Goal: Transaction & Acquisition: Purchase product/service

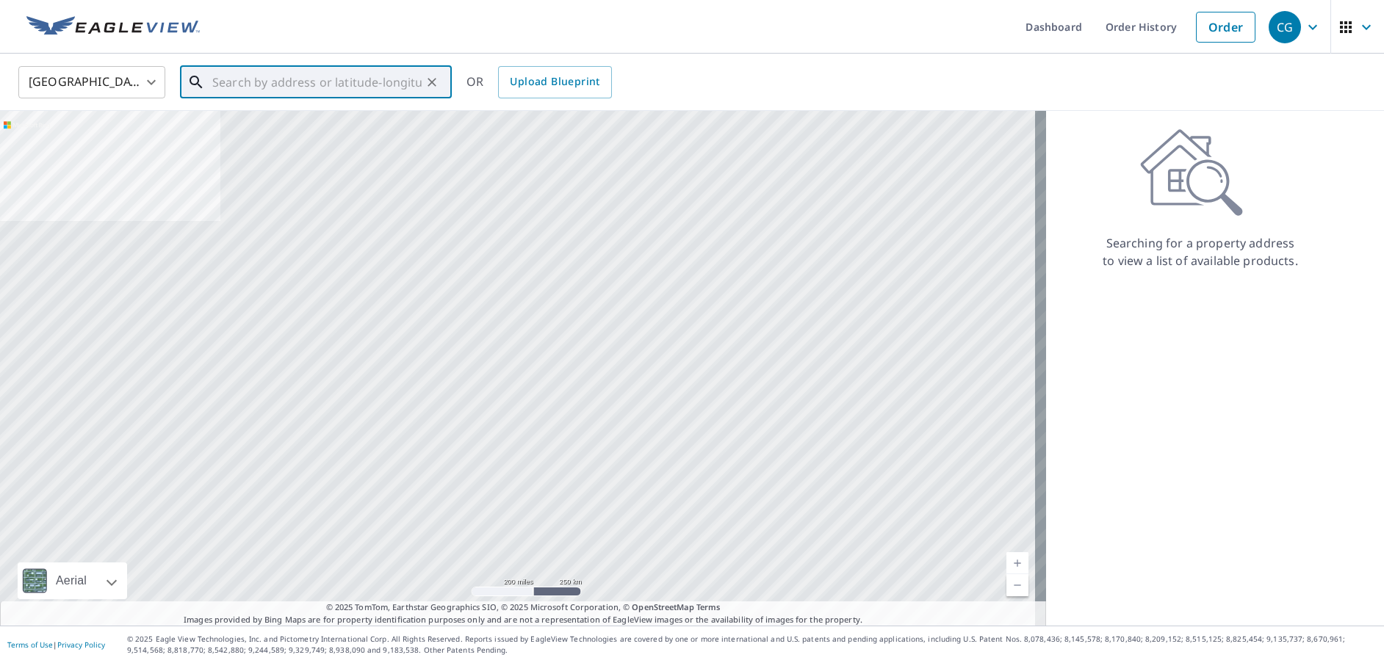
click at [334, 71] on input "text" at bounding box center [316, 82] width 209 height 41
paste input "[STREET_ADDRESS][PERSON_NAME]"
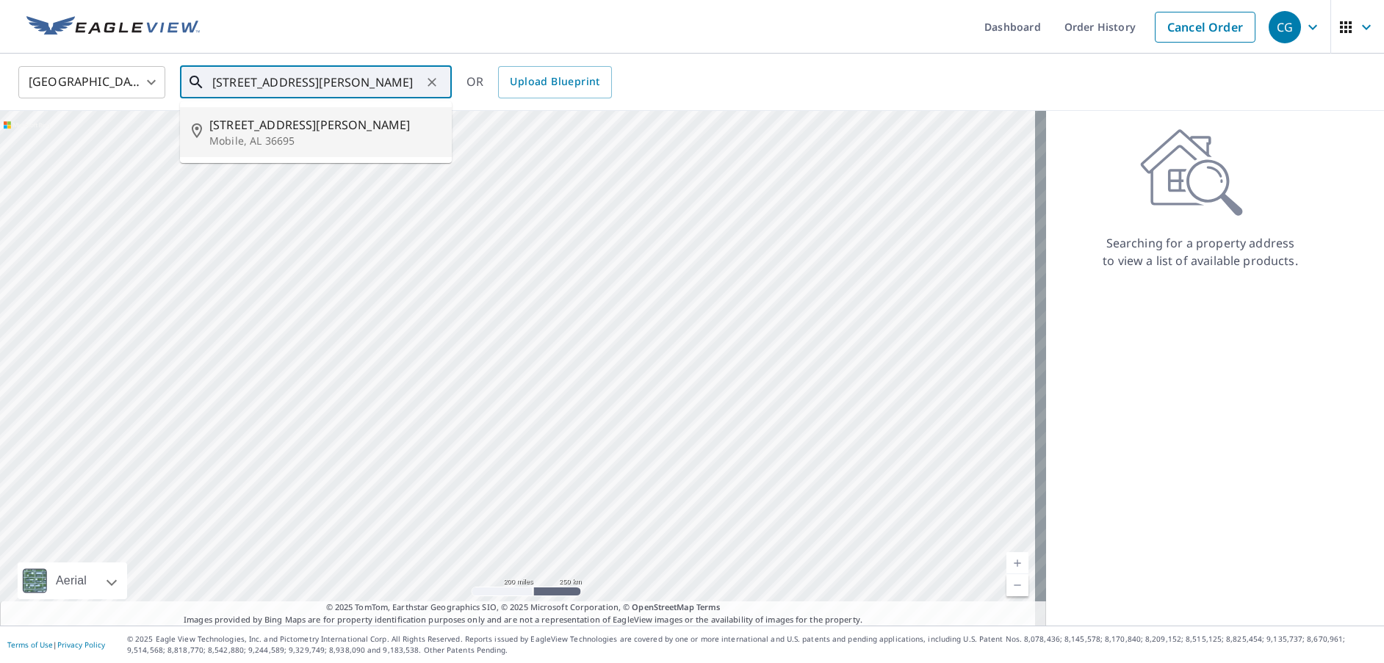
drag, startPoint x: 347, startPoint y: 122, endPoint x: 358, endPoint y: 117, distance: 12.2
click at [347, 118] on span "[STREET_ADDRESS][PERSON_NAME]" at bounding box center [324, 125] width 231 height 18
type input "[STREET_ADDRESS][PERSON_NAME]"
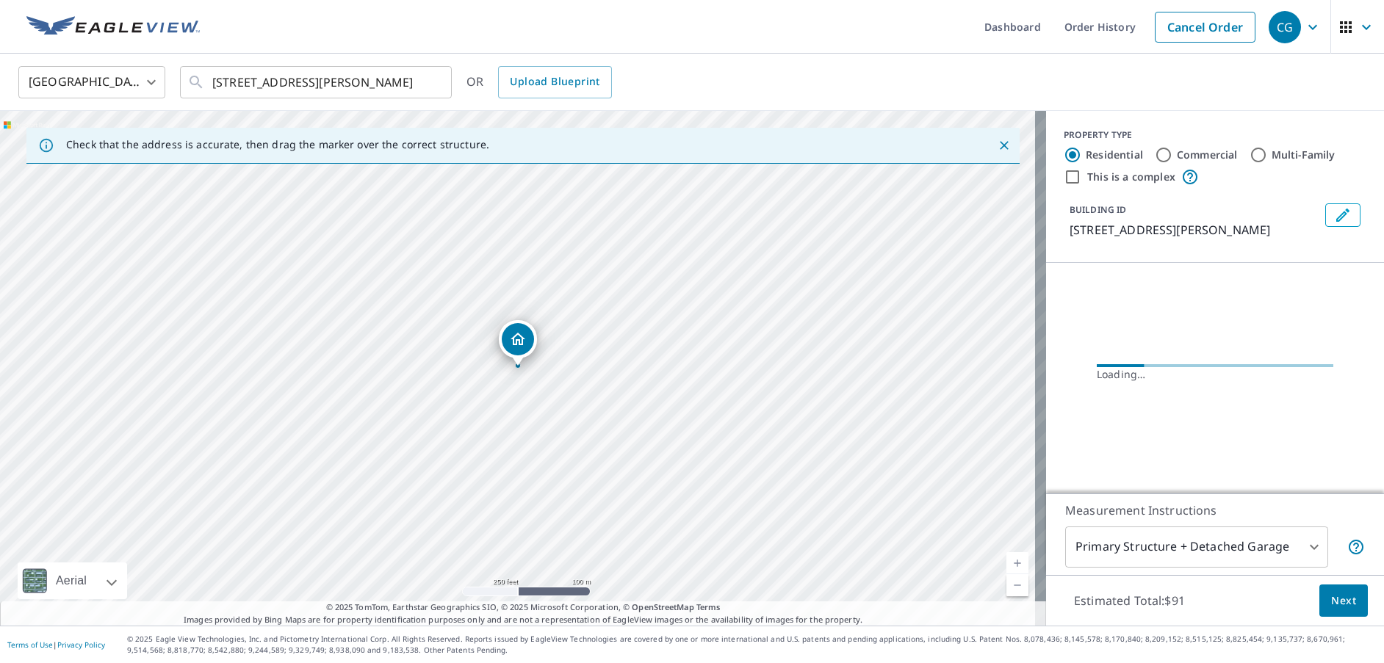
click at [1007, 566] on link "Current Level 17, Zoom In" at bounding box center [1018, 564] width 22 height 22
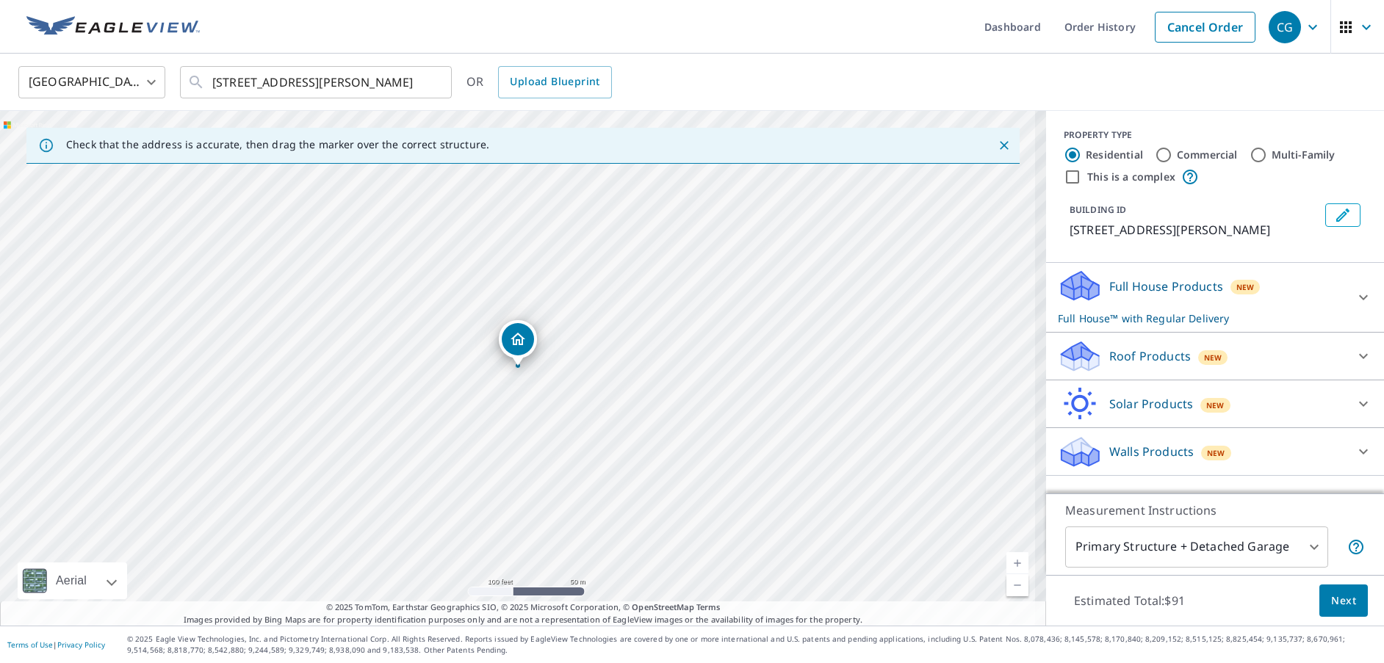
click at [1007, 566] on link "Current Level 18, Zoom In" at bounding box center [1018, 564] width 22 height 22
click at [1007, 566] on link "Current Level 19, Zoom In" at bounding box center [1018, 564] width 22 height 22
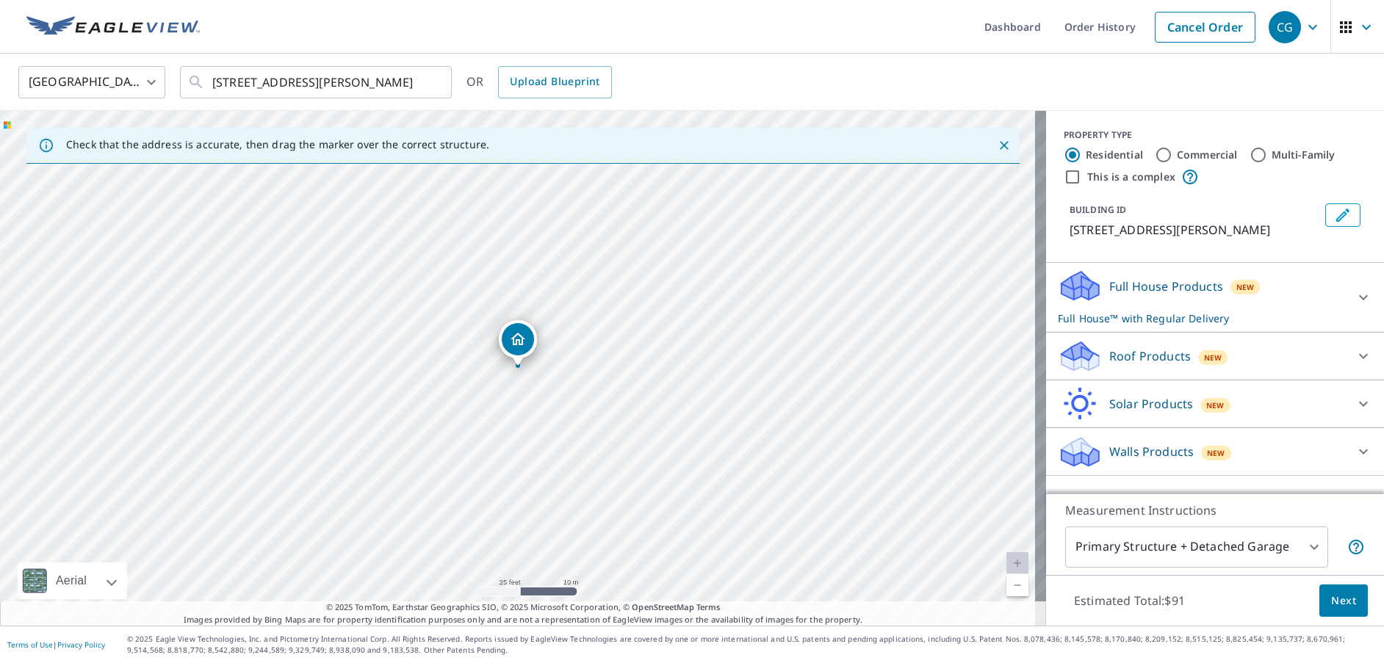
click at [1007, 566] on link "Current Level 20, Zoom In Disabled" at bounding box center [1018, 564] width 22 height 22
click at [1256, 541] on body "CG CG Dashboard Order History Cancel Order CG [GEOGRAPHIC_DATA] [GEOGRAPHIC_DAT…" at bounding box center [692, 331] width 1384 height 663
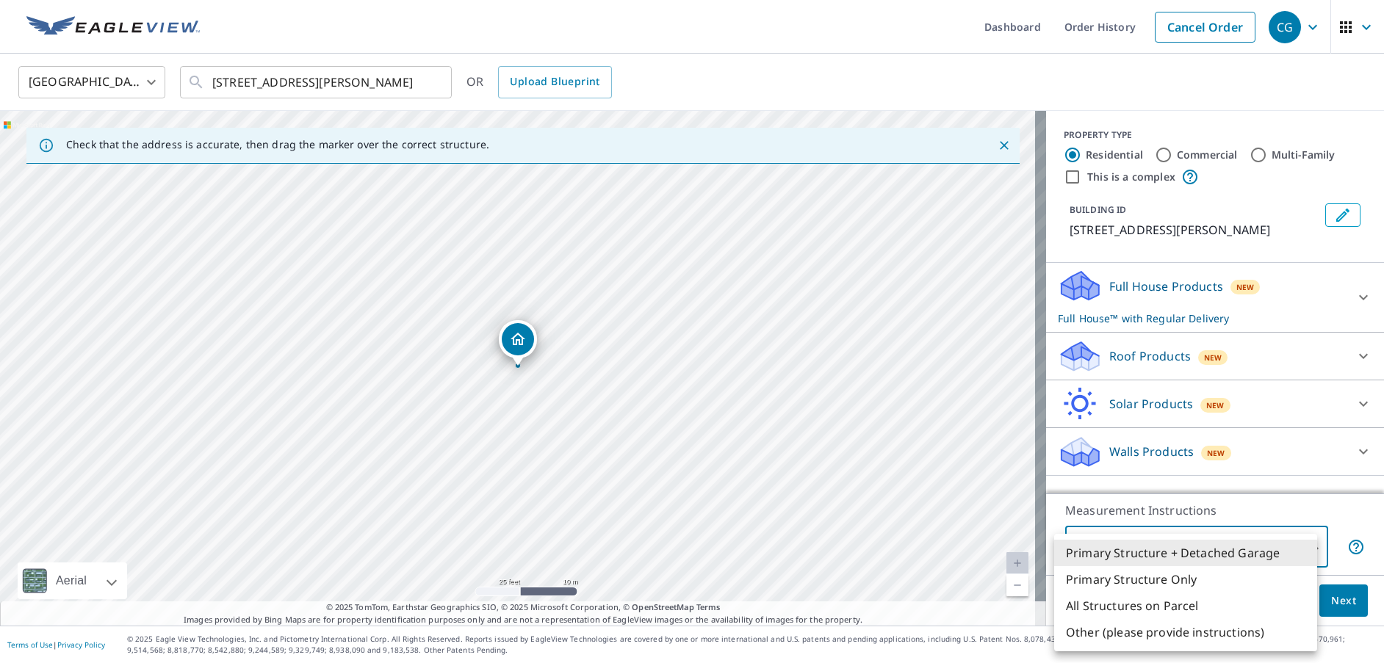
click at [1137, 574] on li "Primary Structure Only" at bounding box center [1185, 579] width 263 height 26
type input "2"
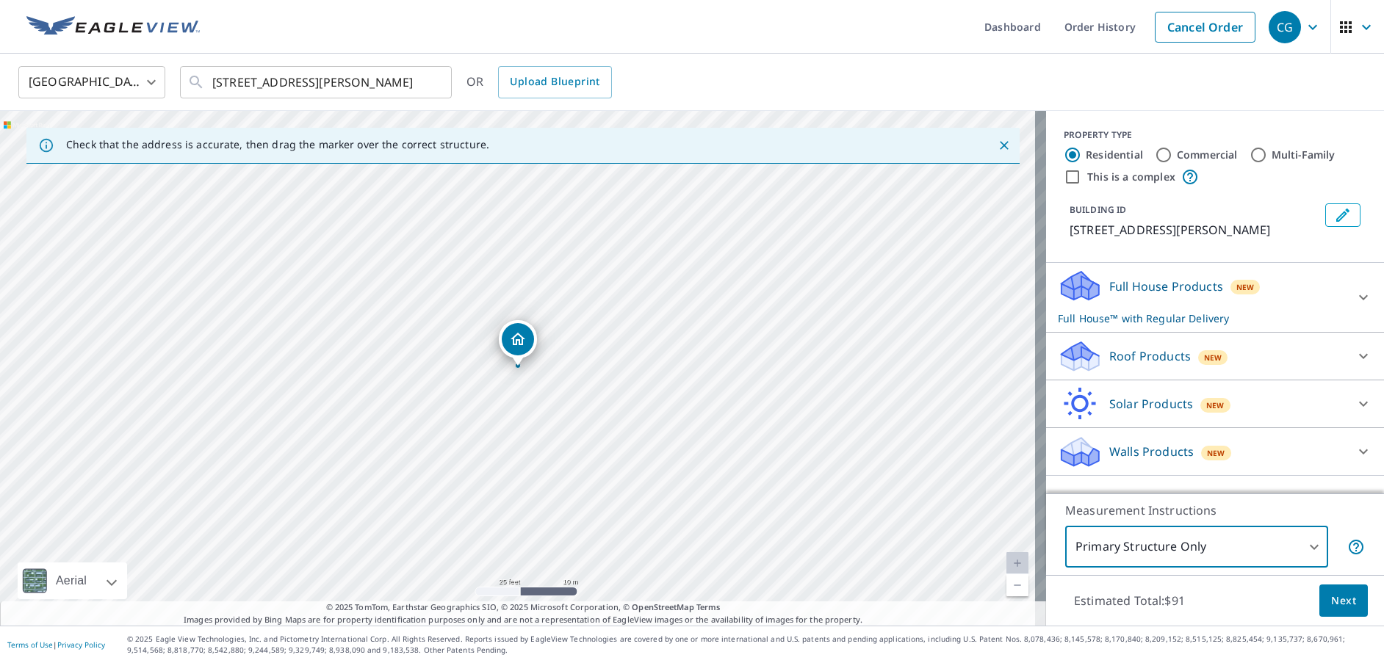
click at [1095, 359] on div "Roof Products New" at bounding box center [1202, 356] width 288 height 35
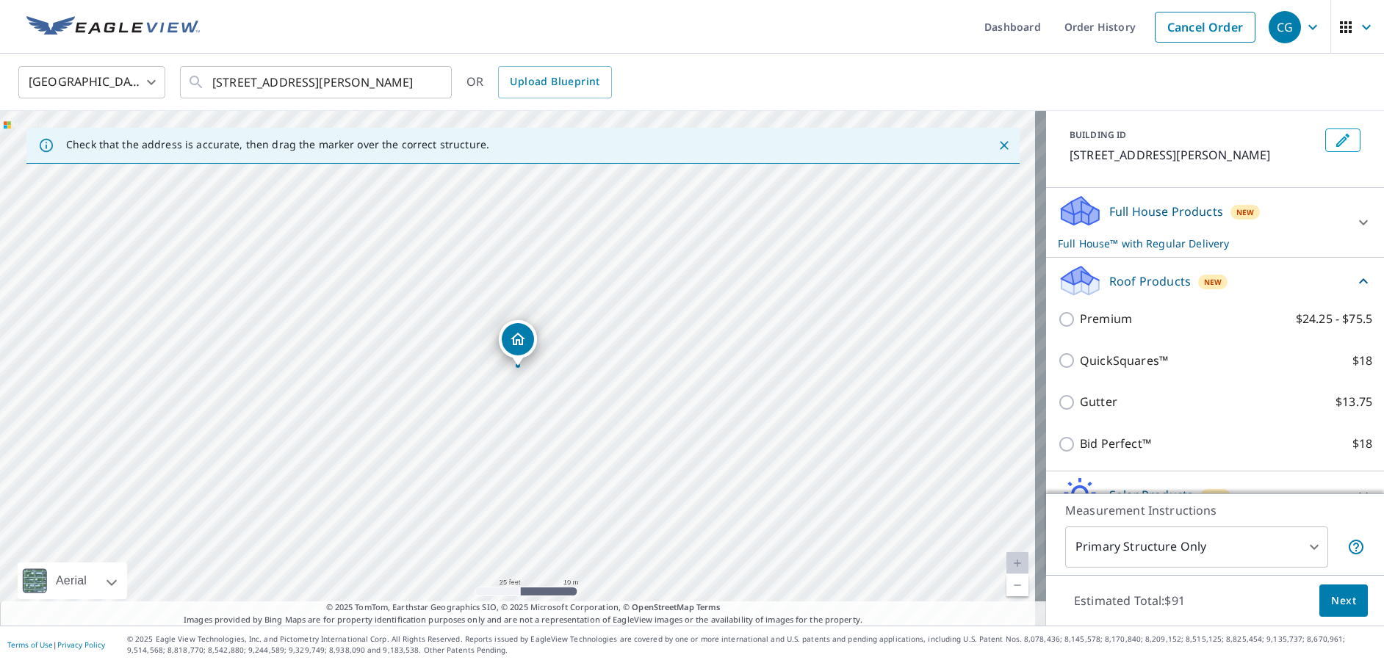
scroll to position [147, 0]
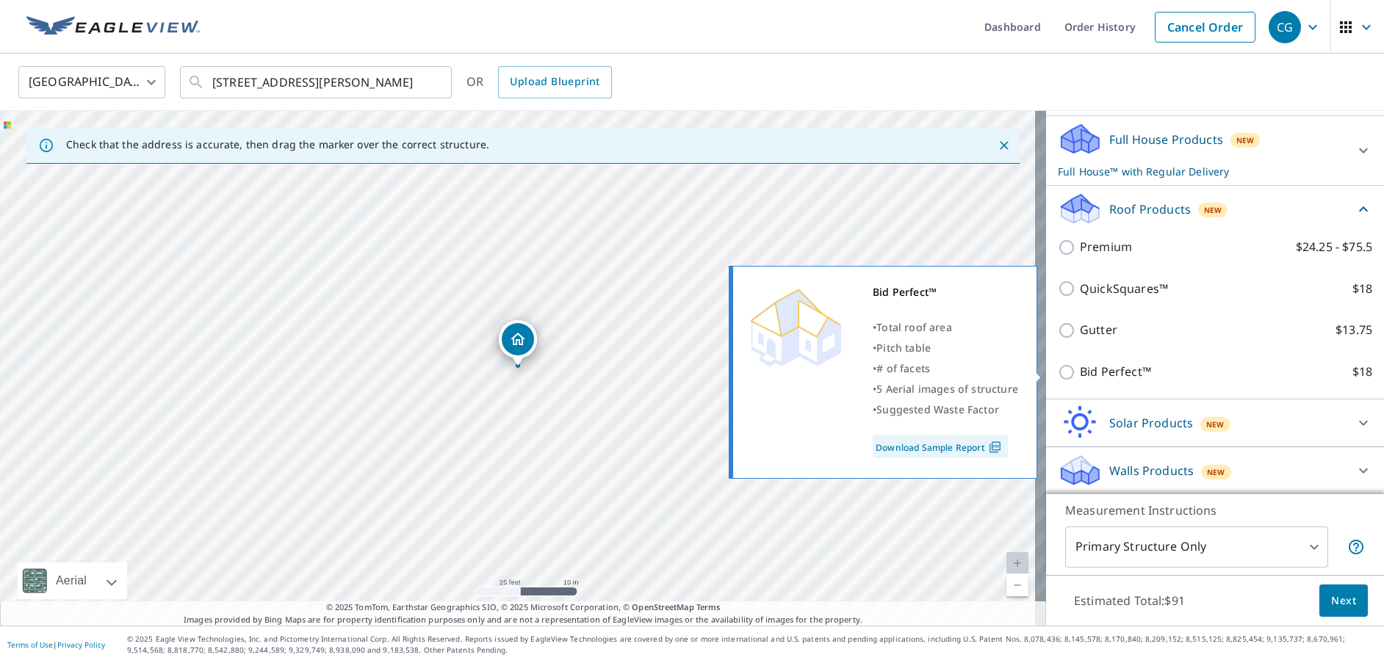
click at [1060, 374] on input "Bid Perfect™ $18" at bounding box center [1069, 373] width 22 height 18
checkbox input "true"
type input "1"
checkbox input "false"
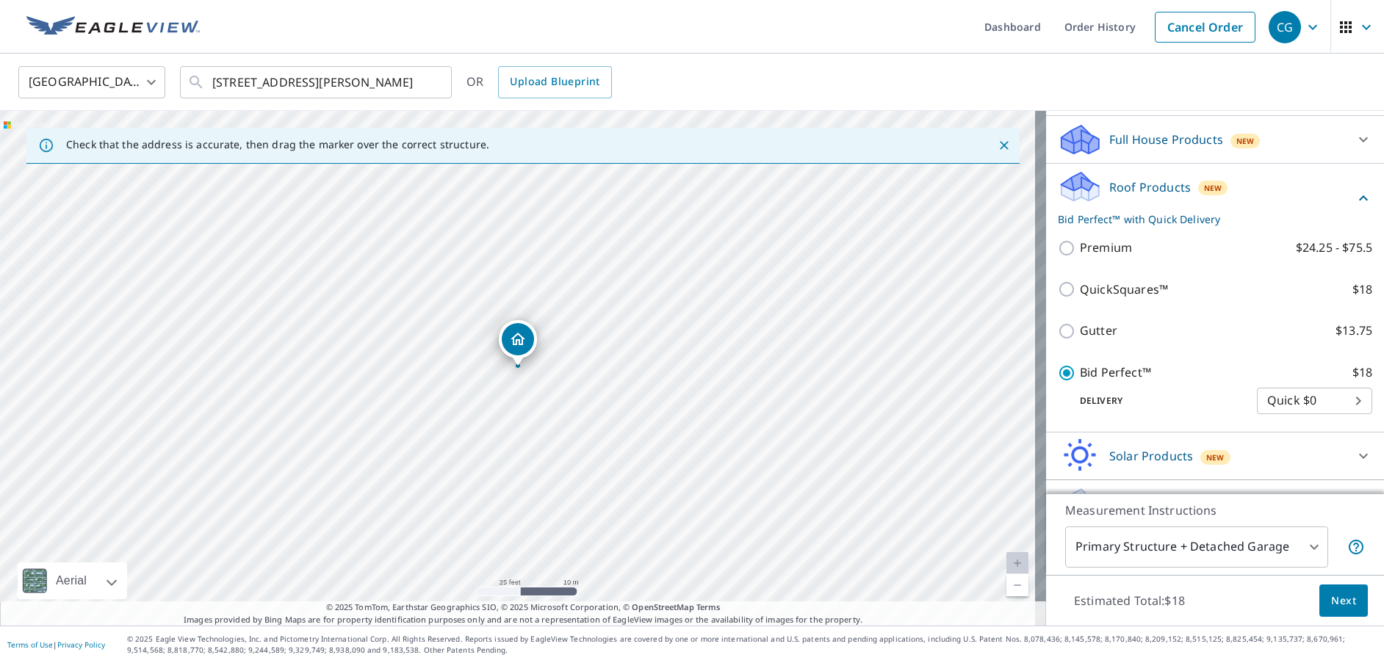
scroll to position [181, 0]
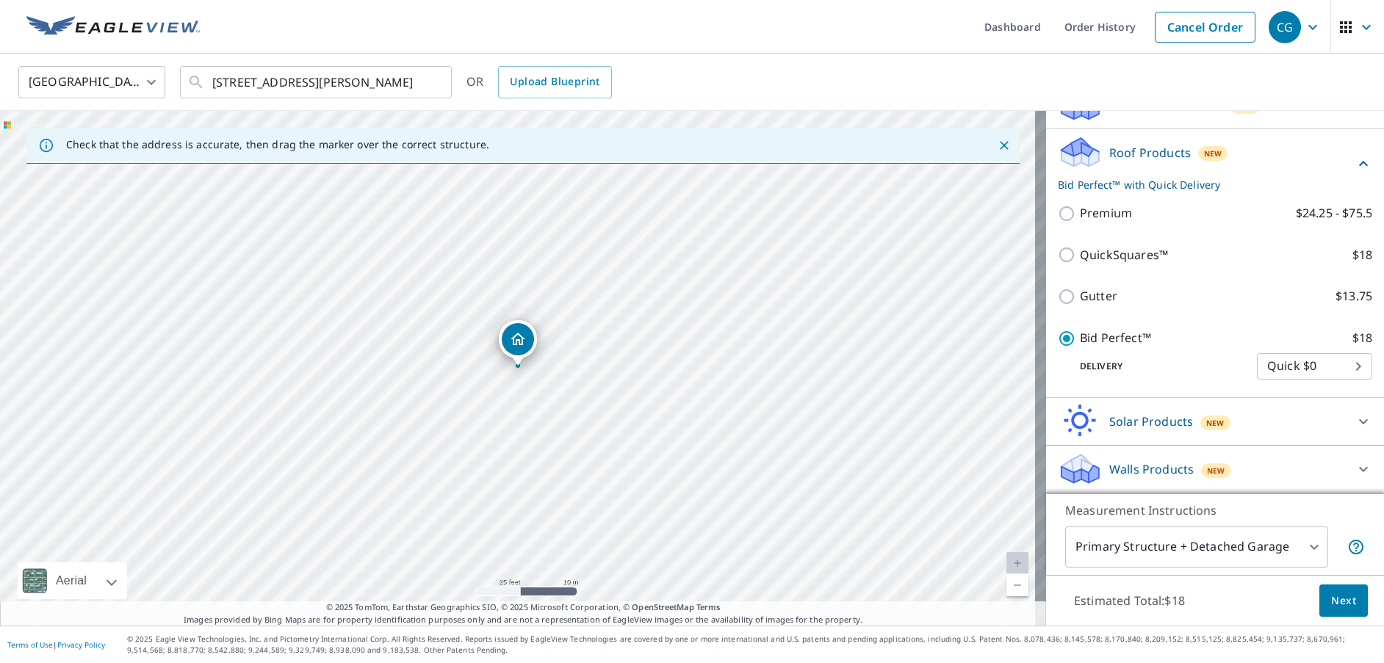
drag, startPoint x: 1331, startPoint y: 606, endPoint x: 1239, endPoint y: 602, distance: 91.9
click at [1239, 605] on div "Estimated Total: $18 Next" at bounding box center [1215, 600] width 338 height 51
click at [1242, 552] on body "CG CG Dashboard Order History Cancel Order CG [GEOGRAPHIC_DATA] [GEOGRAPHIC_DAT…" at bounding box center [692, 331] width 1384 height 663
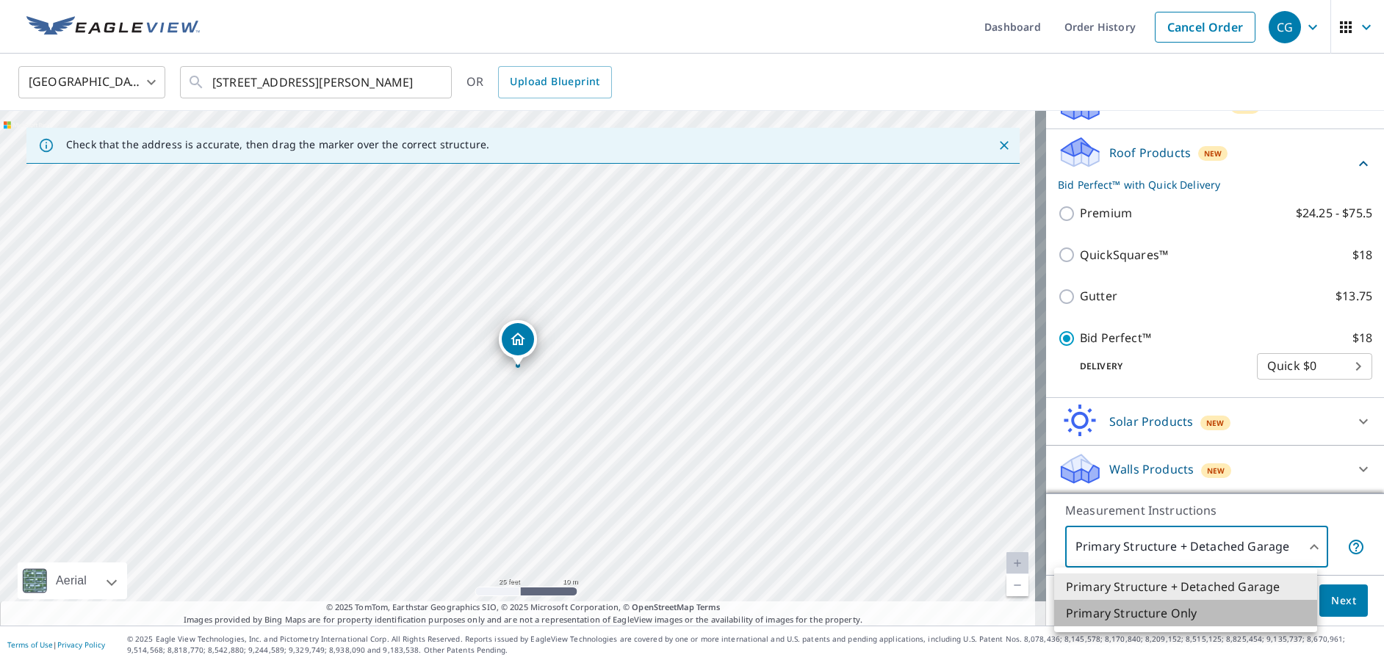
click at [1099, 608] on li "Primary Structure Only" at bounding box center [1185, 613] width 263 height 26
type input "2"
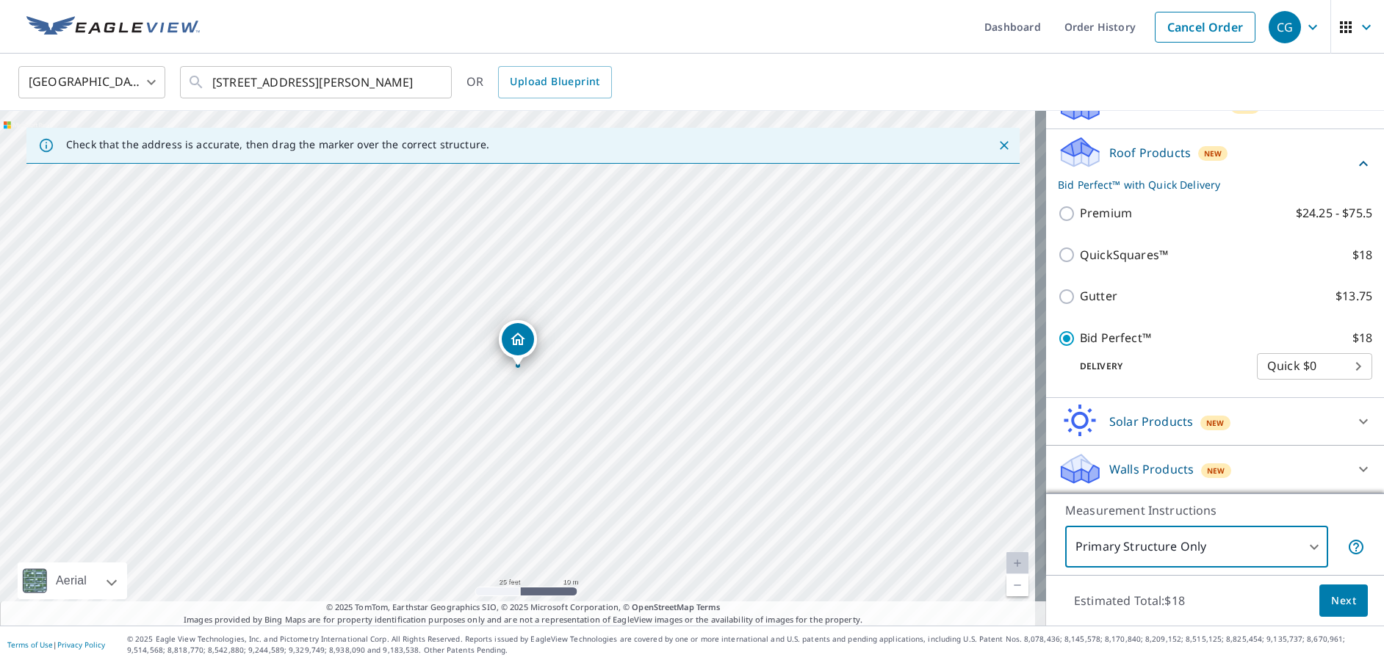
click at [1336, 602] on span "Next" at bounding box center [1343, 601] width 25 height 18
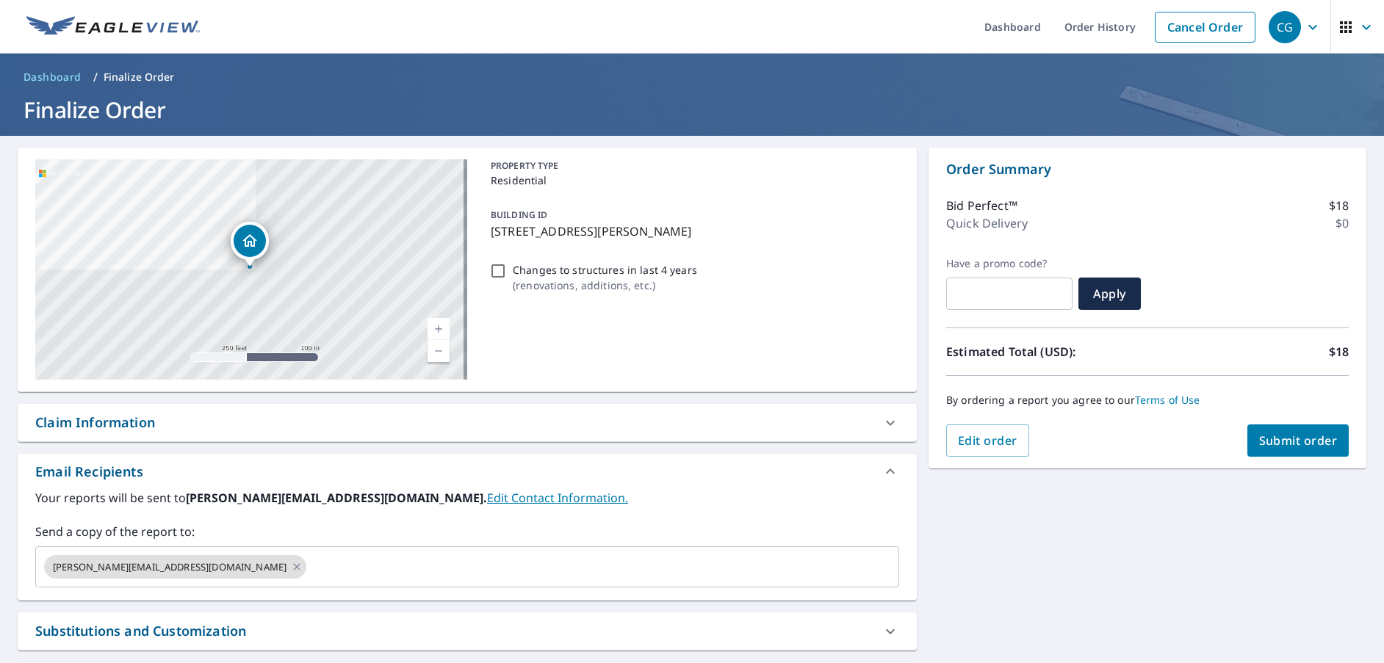
scroll to position [132, 0]
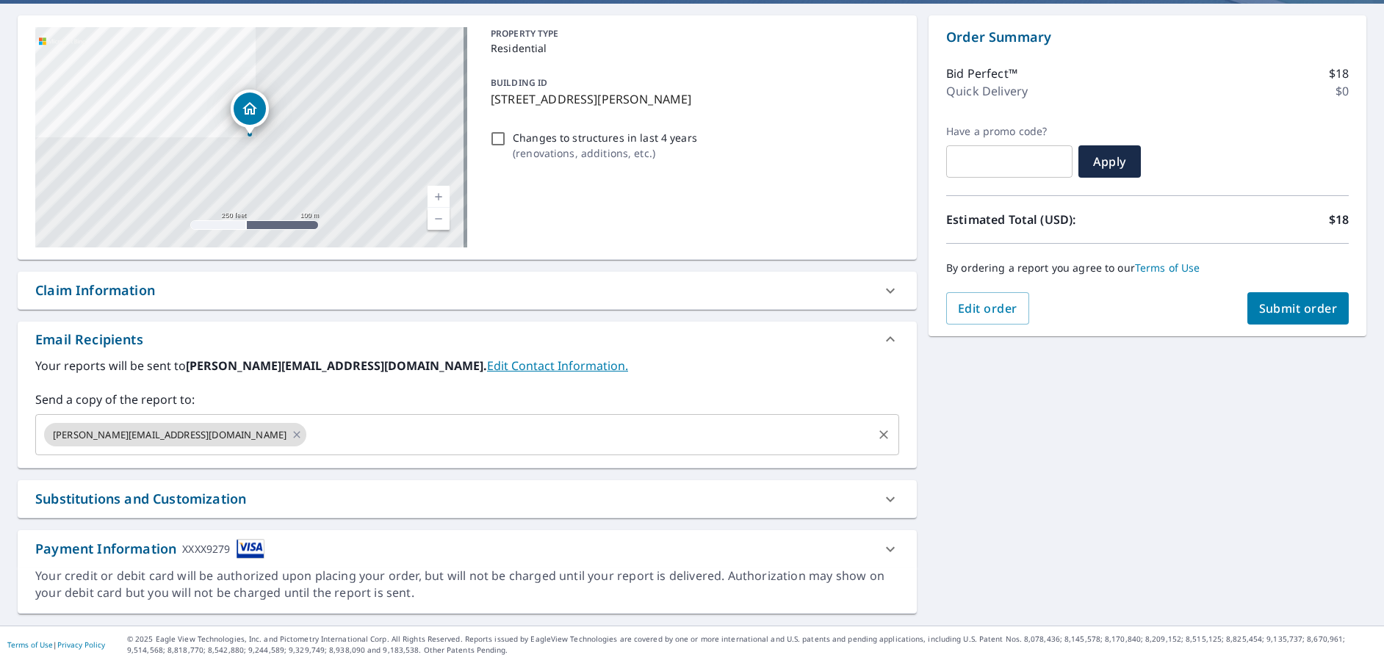
click at [309, 437] on input "text" at bounding box center [590, 435] width 562 height 28
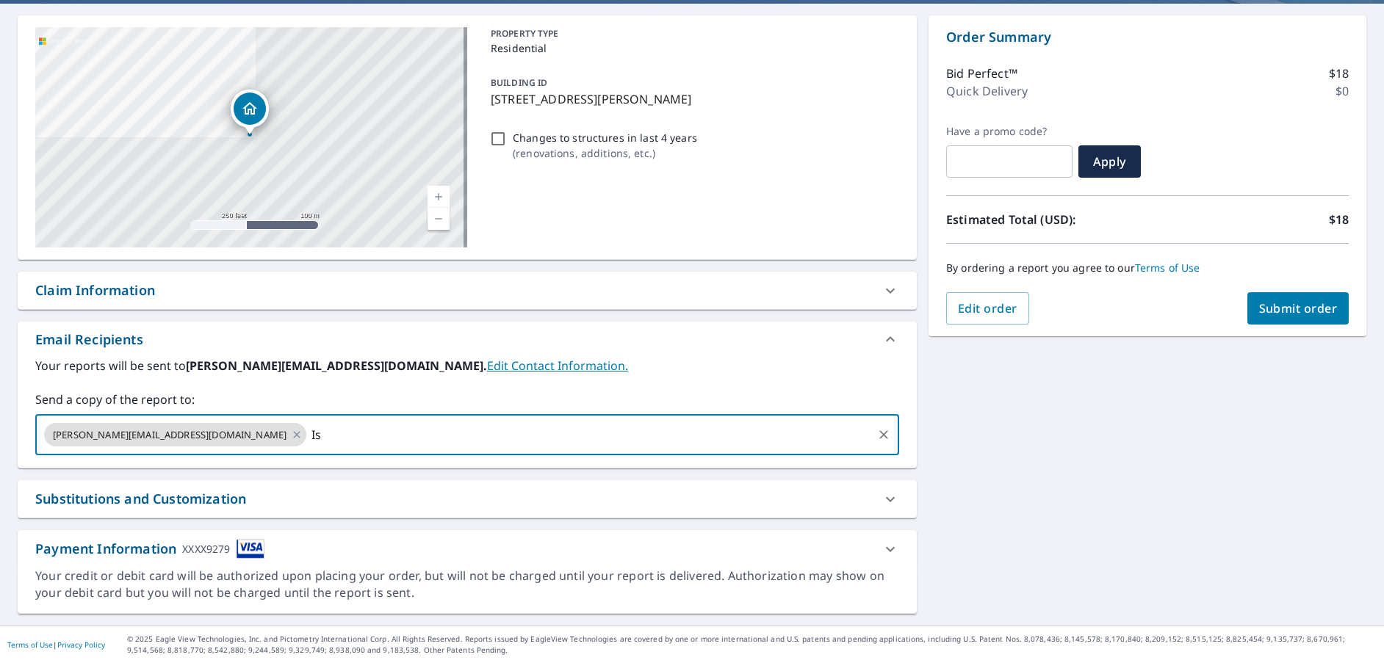
type input "I"
type input "[EMAIL_ADDRESS][DOMAIN_NAME]"
click at [1314, 312] on span "Submit order" at bounding box center [1298, 309] width 79 height 16
checkbox input "true"
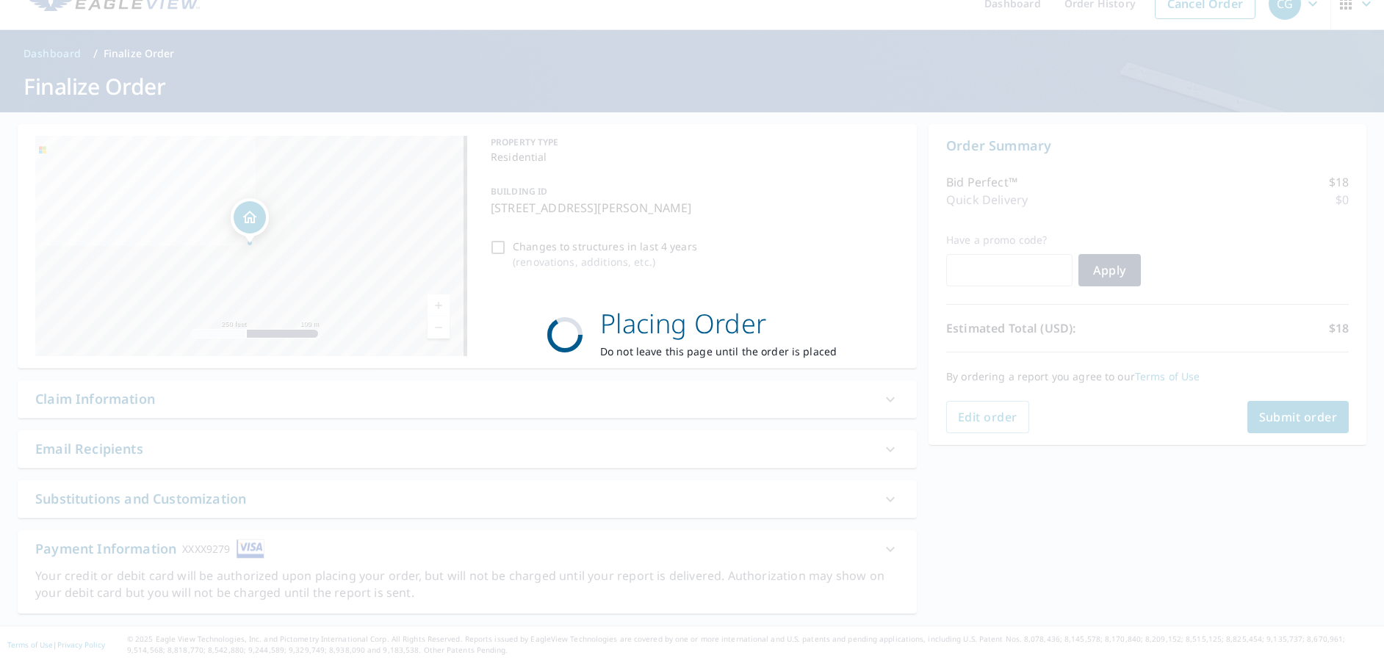
scroll to position [24, 0]
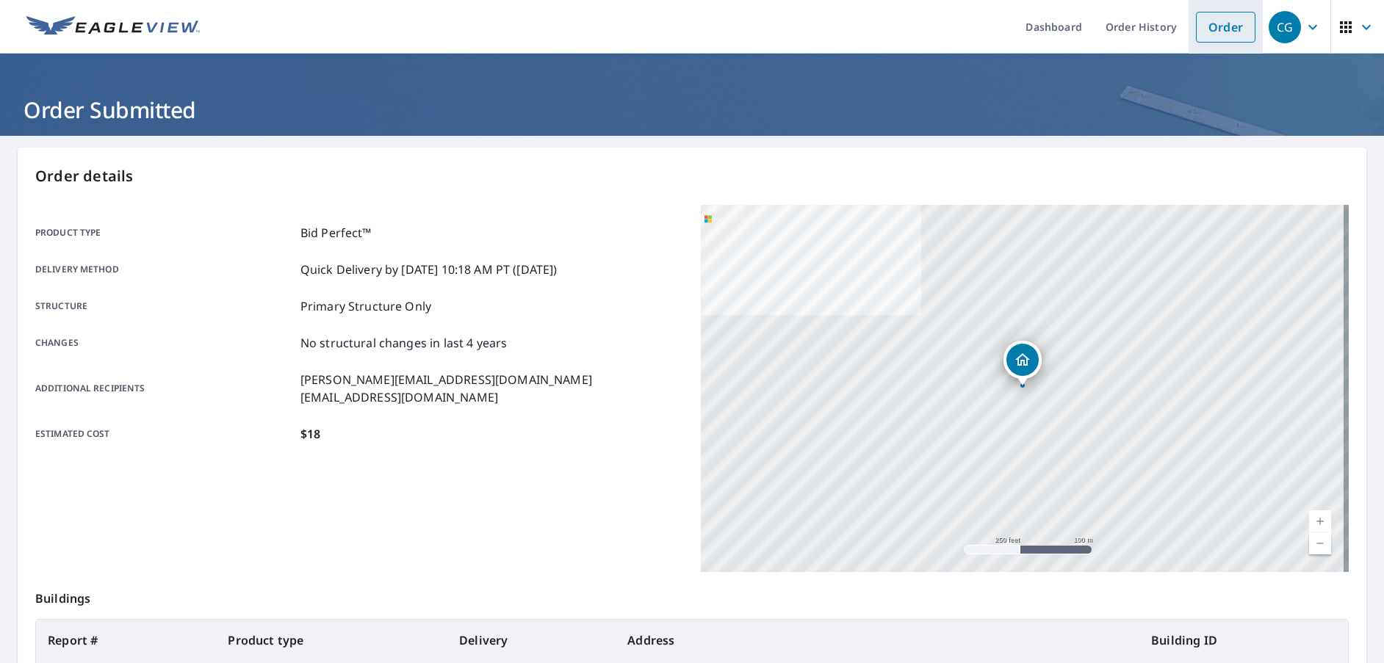
click at [1211, 29] on link "Order" at bounding box center [1226, 27] width 60 height 31
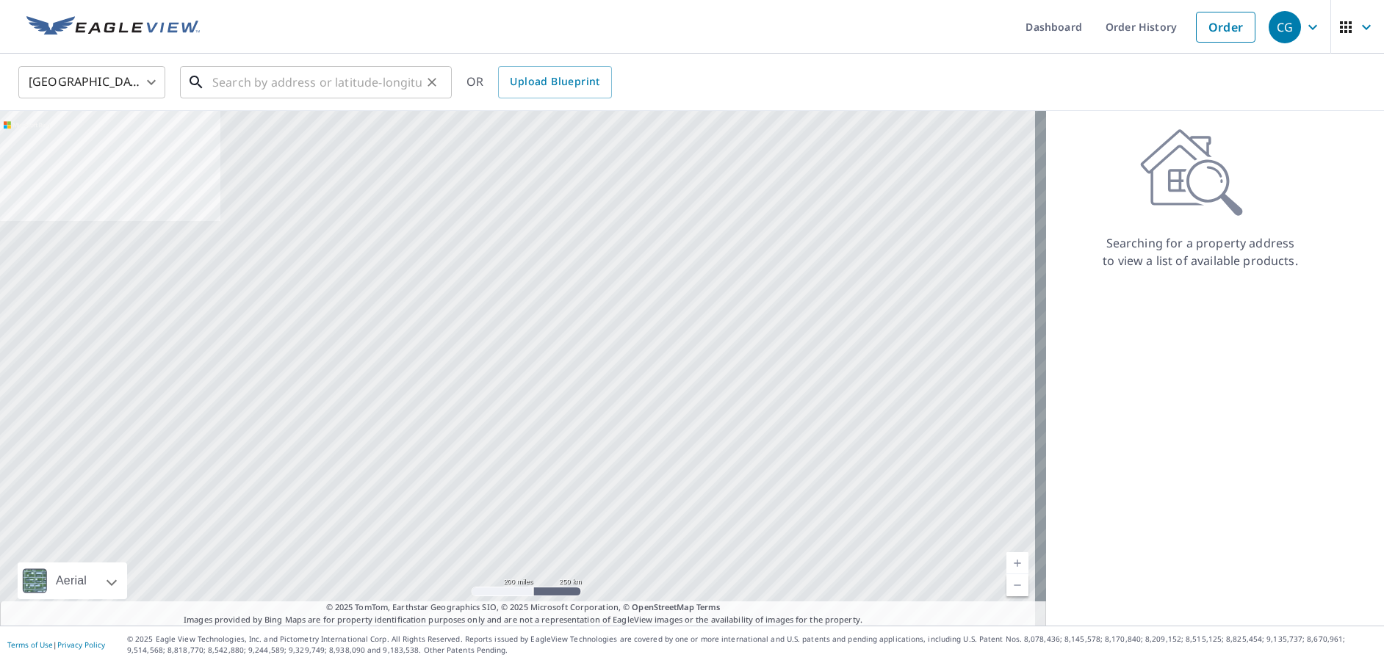
click at [301, 84] on input "text" at bounding box center [316, 82] width 209 height 41
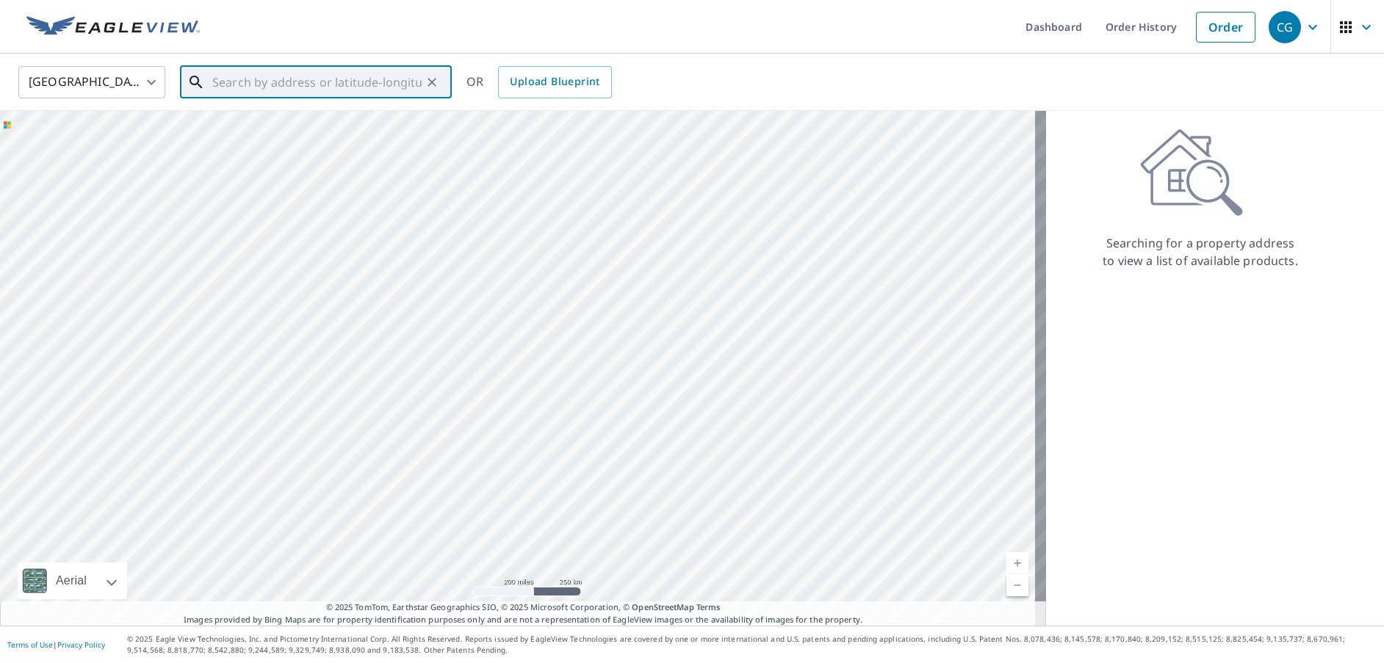
paste input "[STREET_ADDRESS]"
click at [322, 118] on span "[STREET_ADDRESS]" at bounding box center [324, 125] width 231 height 18
type input "[STREET_ADDRESS]"
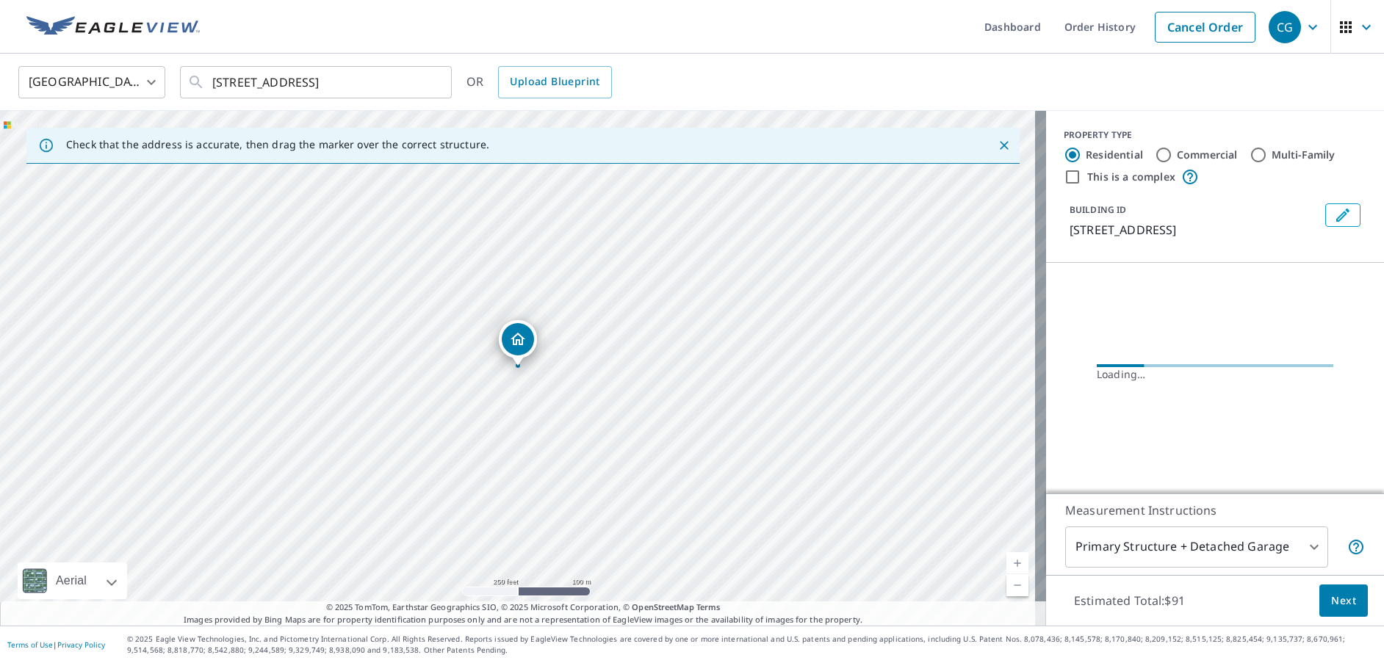
click at [1007, 561] on link "Current Level 17, Zoom In" at bounding box center [1018, 564] width 22 height 22
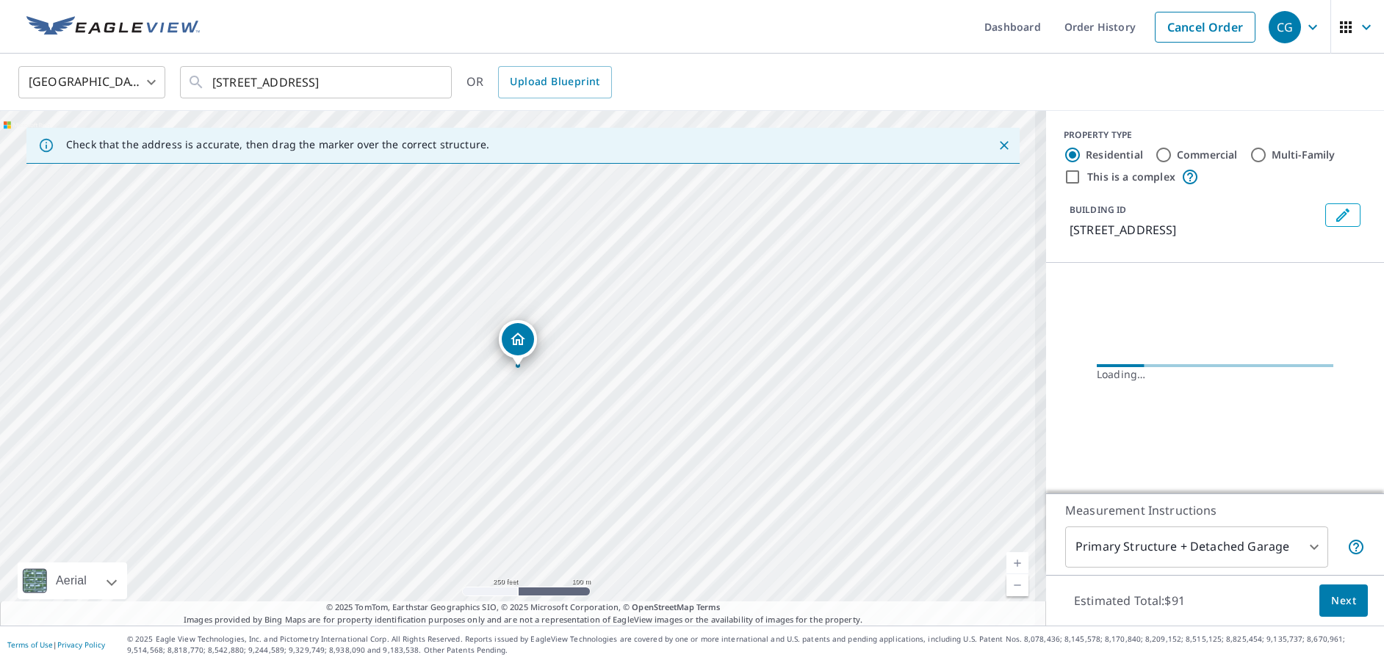
click at [1007, 561] on link "Current Level 17, Zoom In" at bounding box center [1018, 564] width 22 height 22
click at [1007, 561] on link "Current Level 17.918963427909095, Zoom In" at bounding box center [1018, 564] width 22 height 22
click at [1007, 561] on link "Current Level 18.63058030993087, Zoom In Disabled" at bounding box center [1018, 564] width 22 height 22
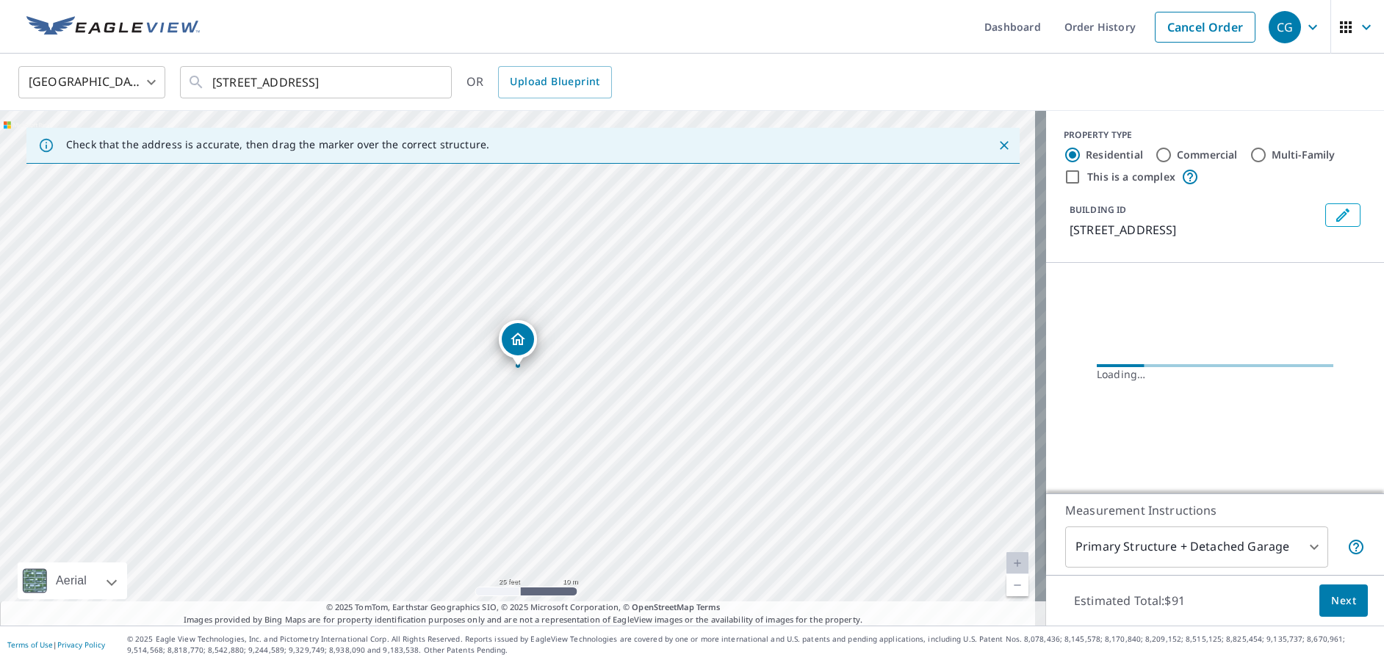
click at [1007, 561] on link "Current Level 20, Zoom In Disabled" at bounding box center [1018, 564] width 22 height 22
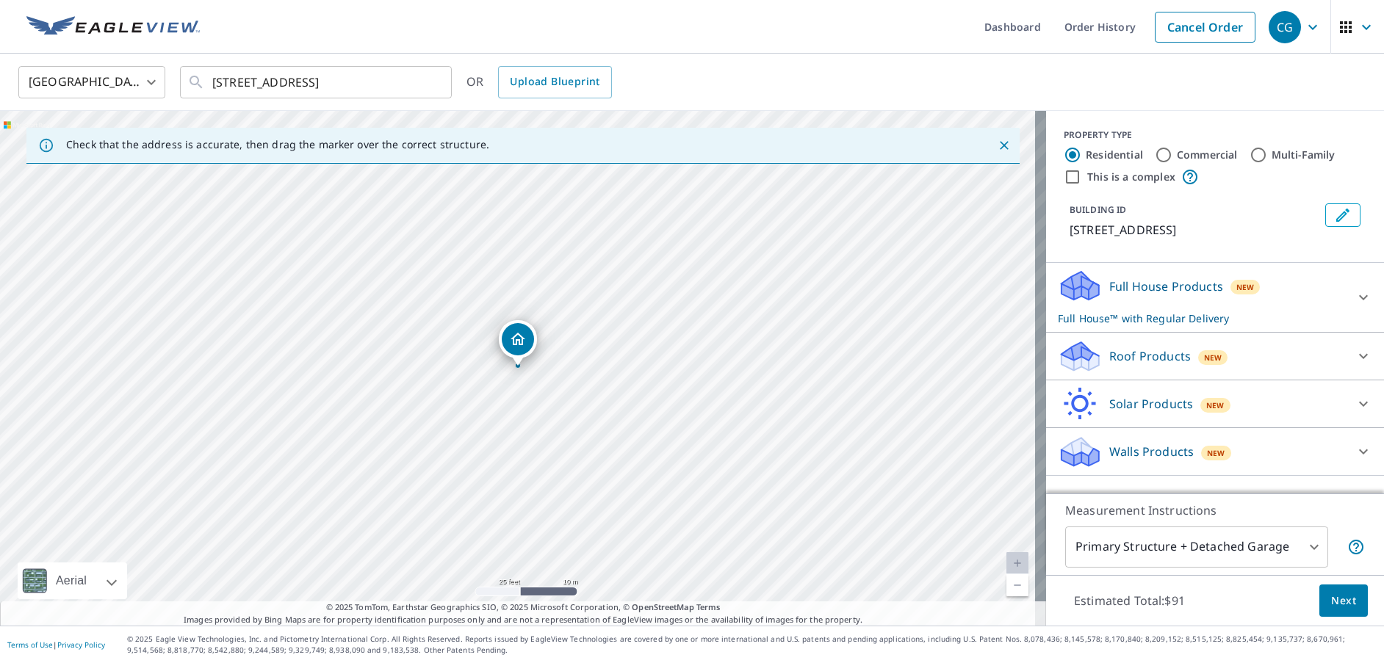
click at [1286, 546] on body "CG CG Dashboard Order History Cancel Order CG [GEOGRAPHIC_DATA] [GEOGRAPHIC_DAT…" at bounding box center [692, 331] width 1384 height 663
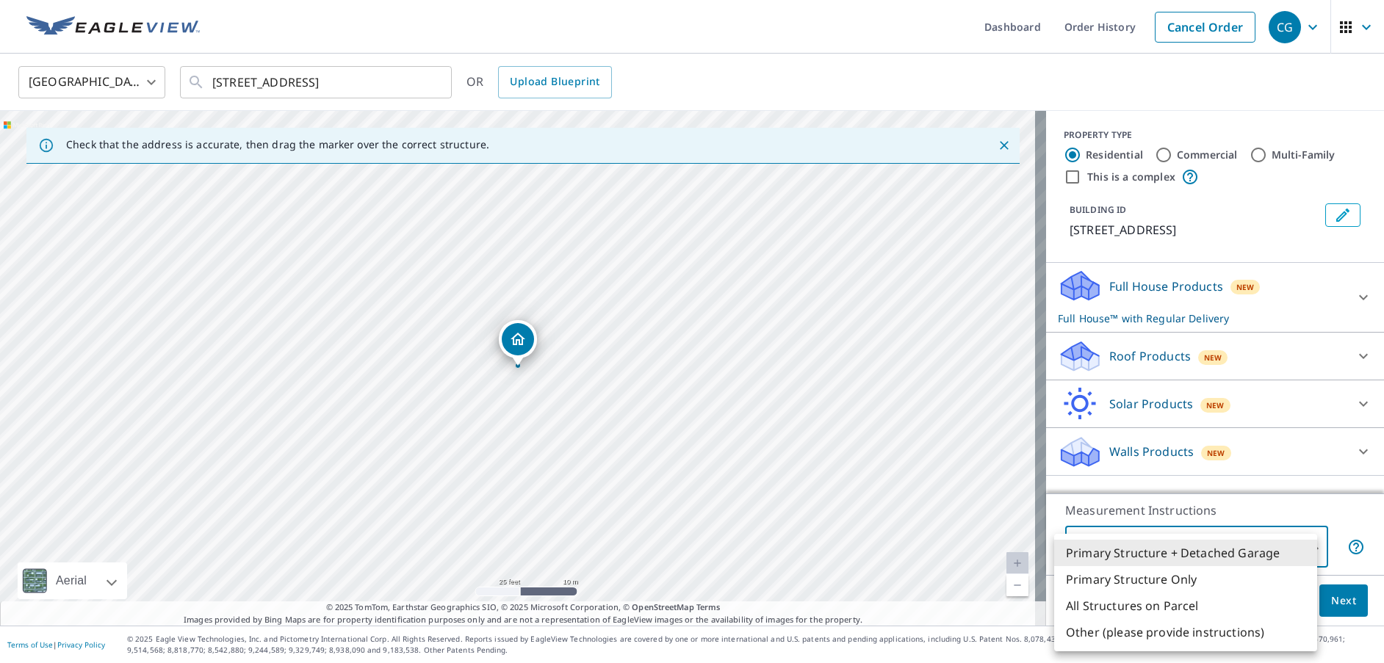
click at [1171, 583] on li "Primary Structure Only" at bounding box center [1185, 579] width 263 height 26
type input "2"
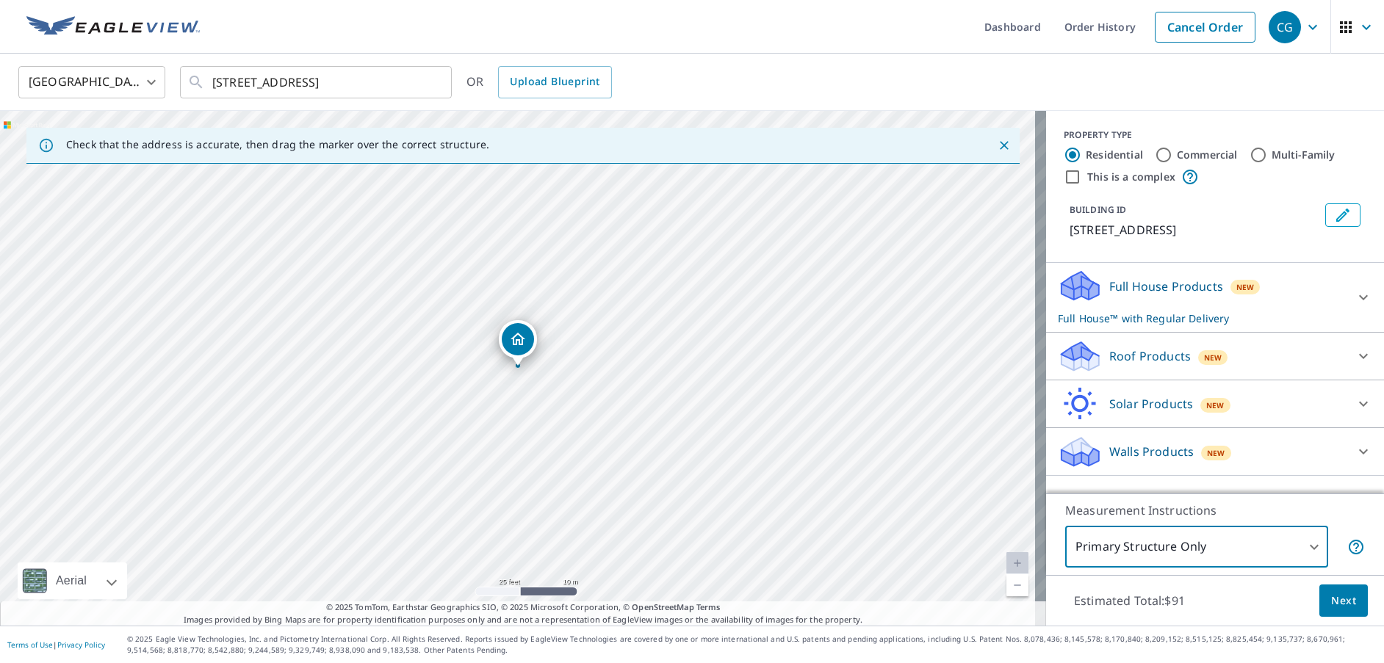
click at [1146, 351] on p "Roof Products" at bounding box center [1150, 357] width 82 height 18
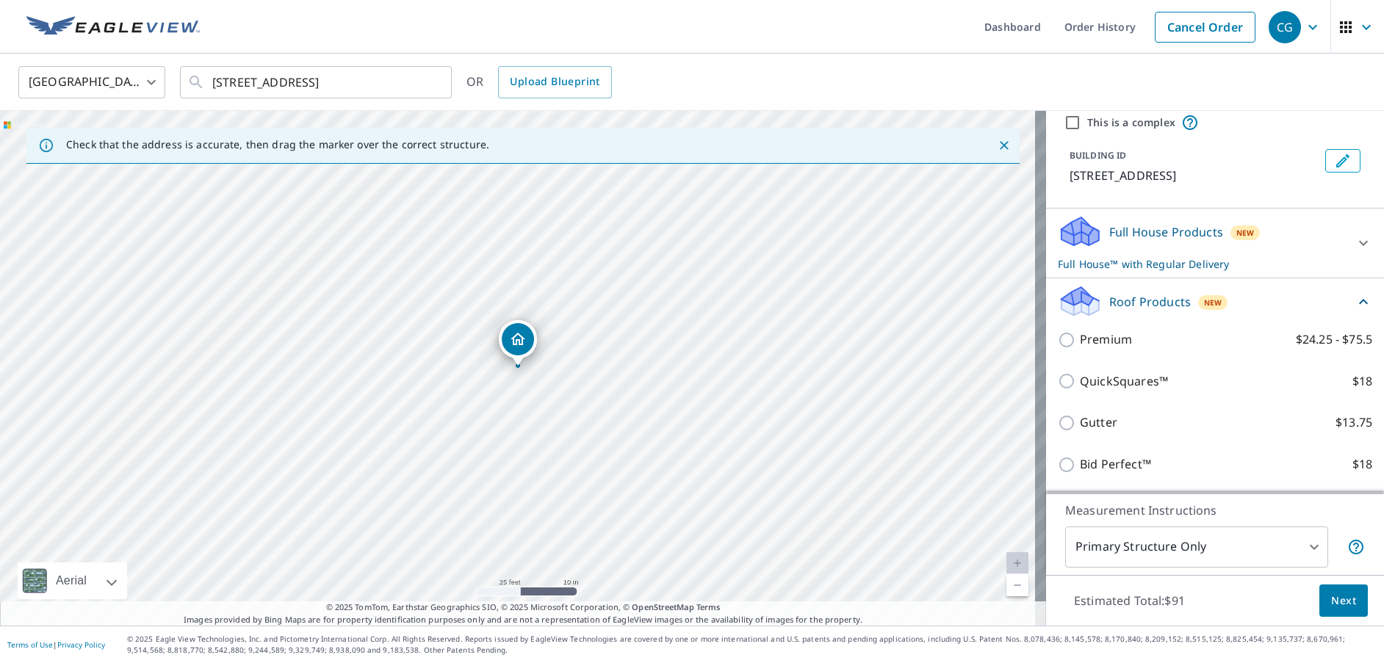
scroll to position [147, 0]
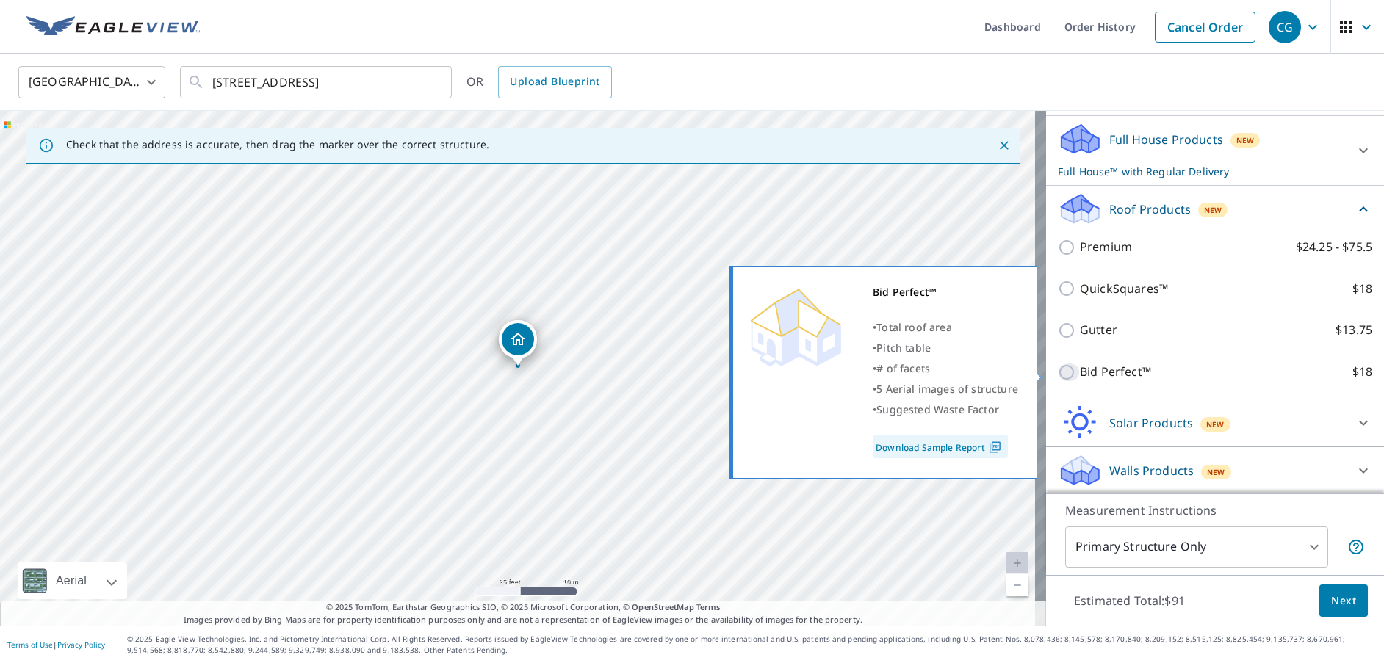
click at [1058, 373] on input "Bid Perfect™ $18" at bounding box center [1069, 373] width 22 height 18
checkbox input "true"
type input "1"
checkbox input "false"
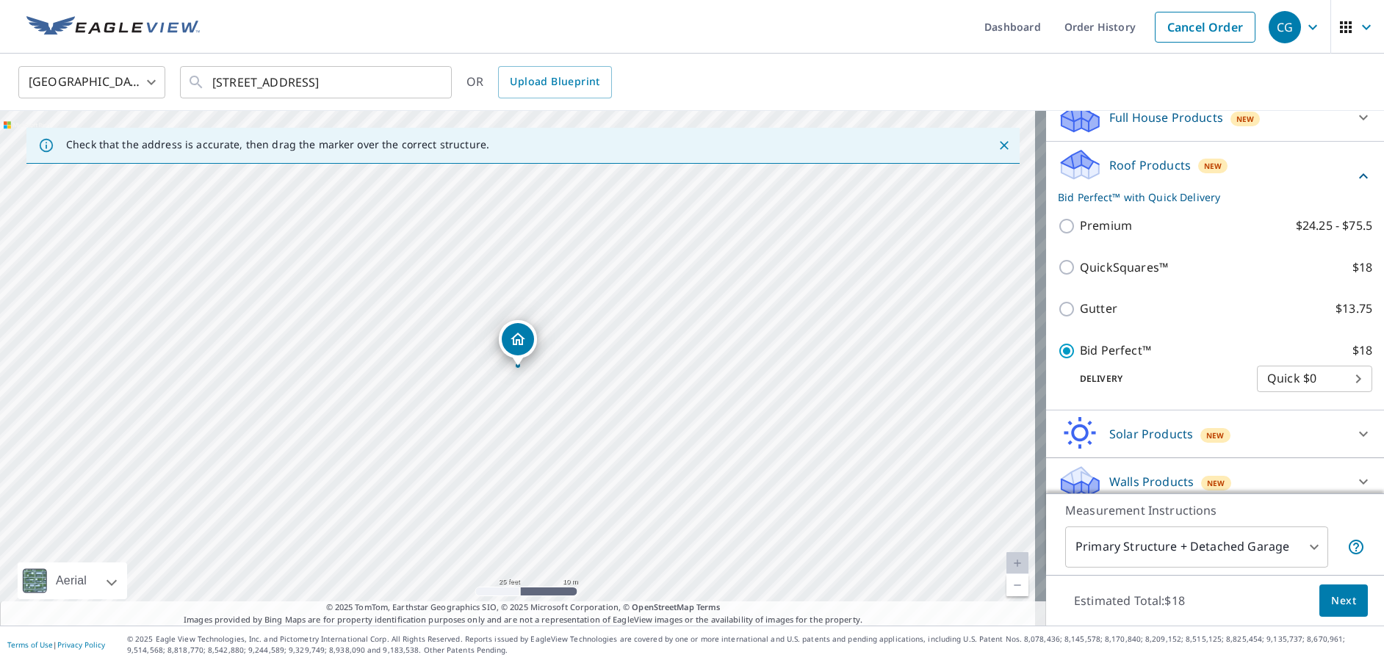
scroll to position [181, 0]
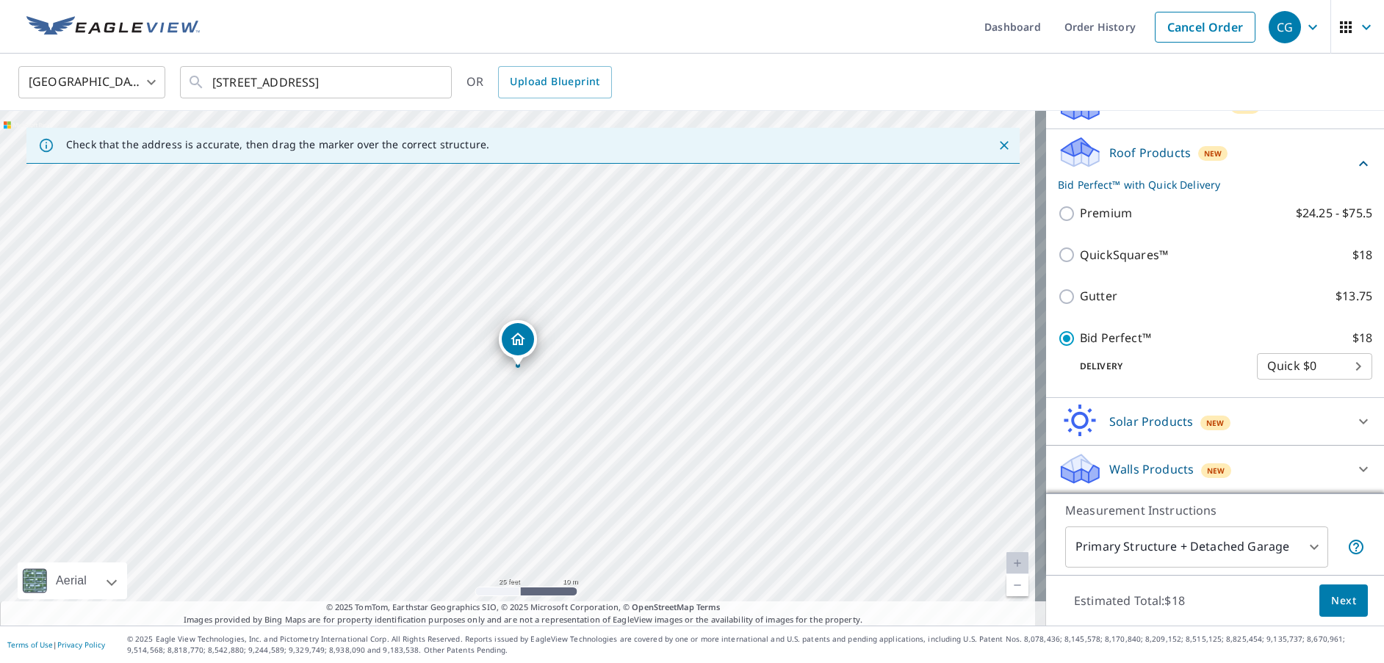
click at [1301, 538] on body "CG CG Dashboard Order History Cancel Order CG [GEOGRAPHIC_DATA] [GEOGRAPHIC_DAT…" at bounding box center [692, 331] width 1384 height 663
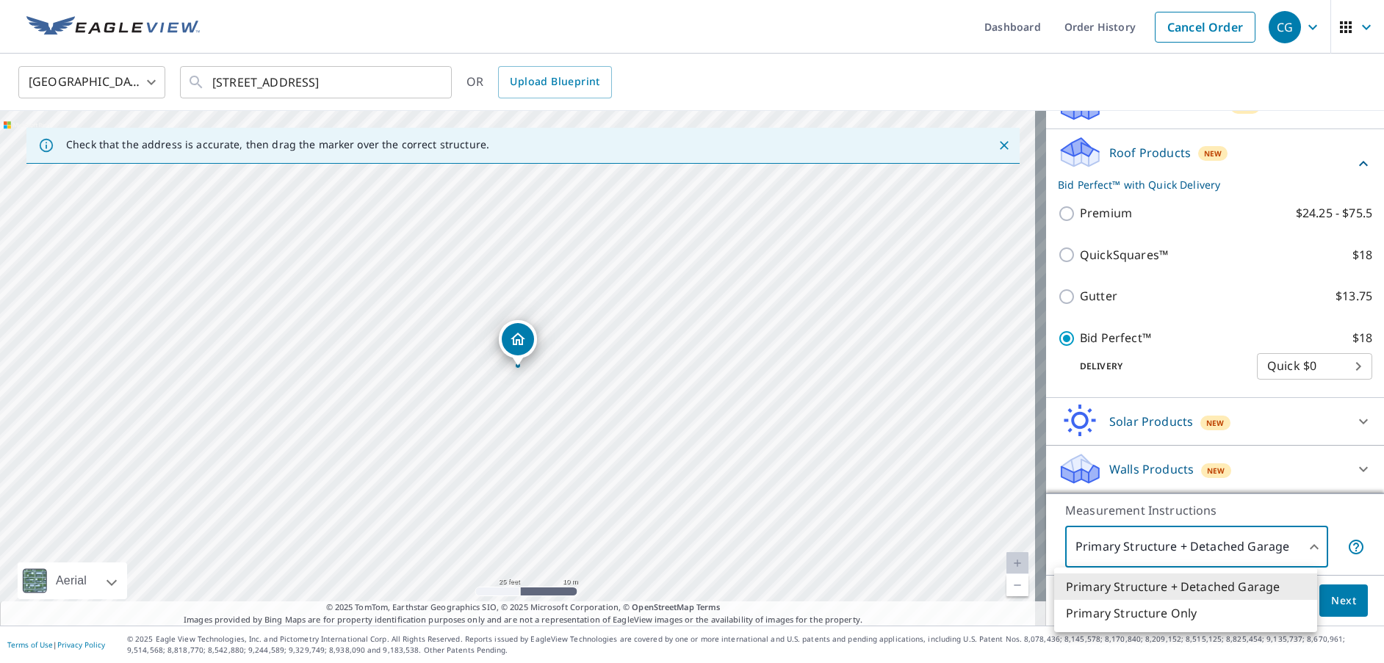
click at [1196, 616] on li "Primary Structure Only" at bounding box center [1185, 613] width 263 height 26
type input "2"
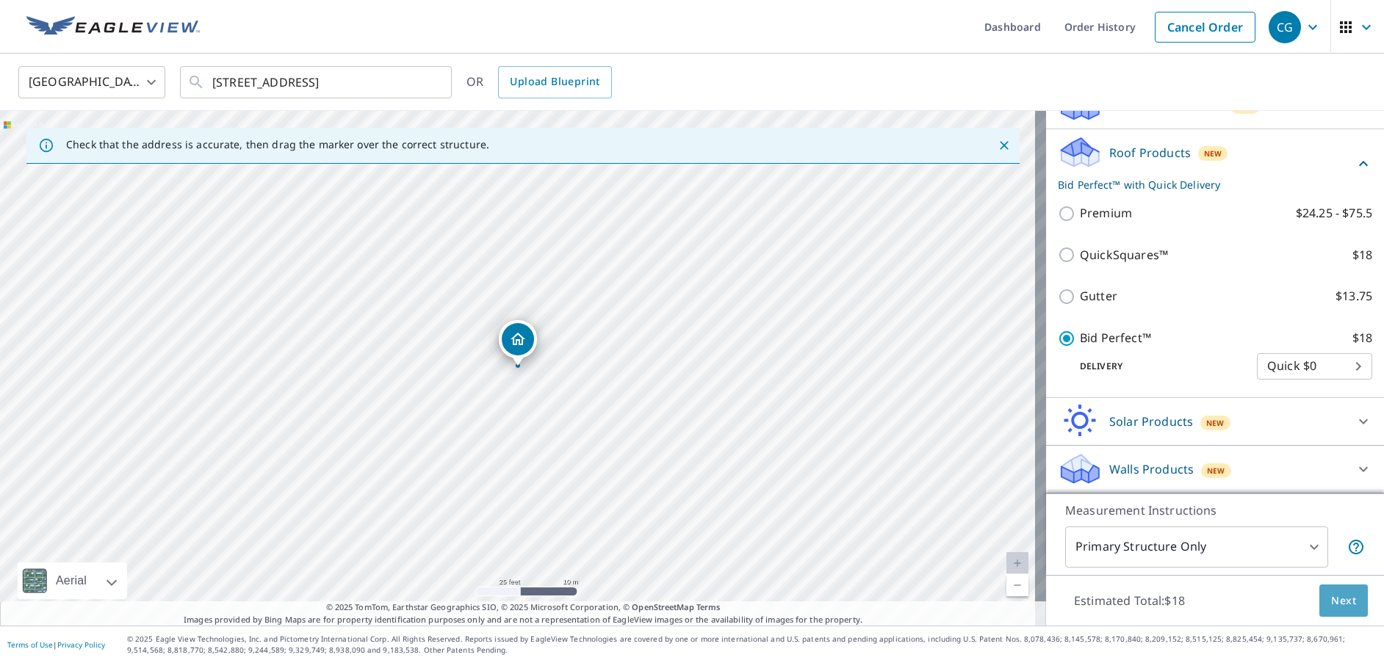
click at [1343, 605] on span "Next" at bounding box center [1343, 601] width 25 height 18
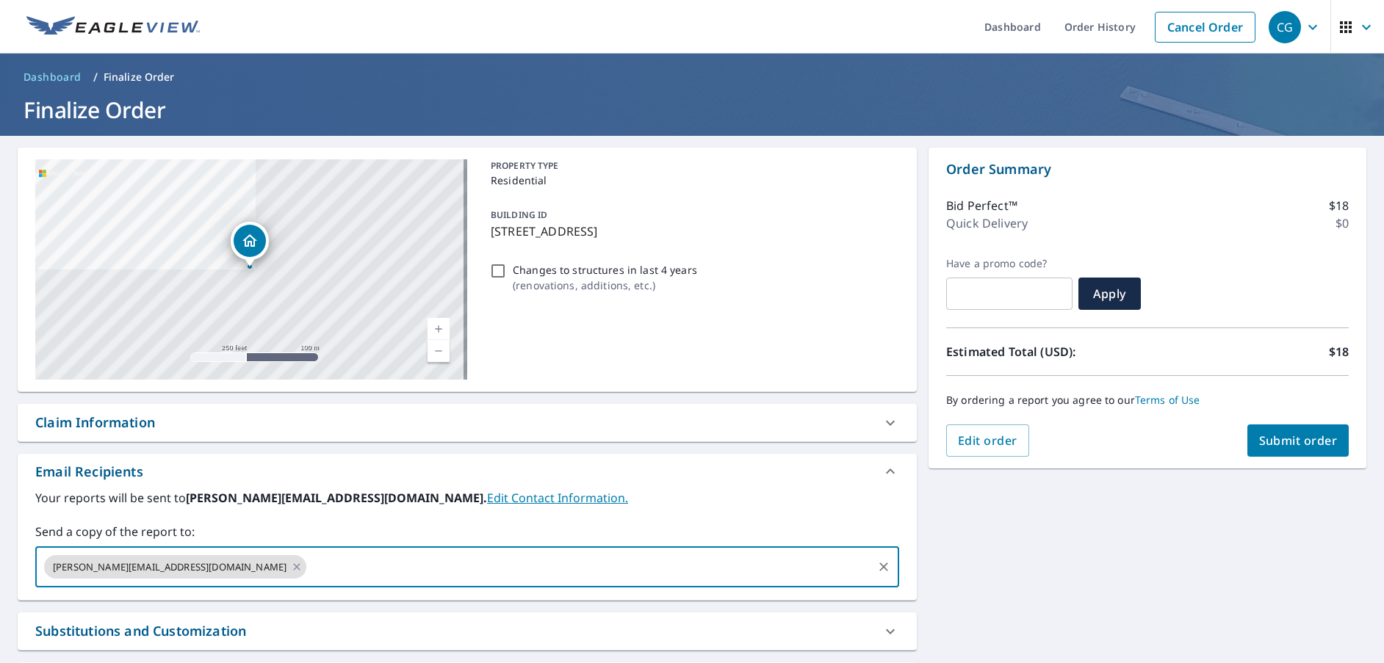
click at [317, 572] on input "text" at bounding box center [590, 567] width 562 height 28
type input "s"
type input "[EMAIL_ADDRESS][DOMAIN_NAME]"
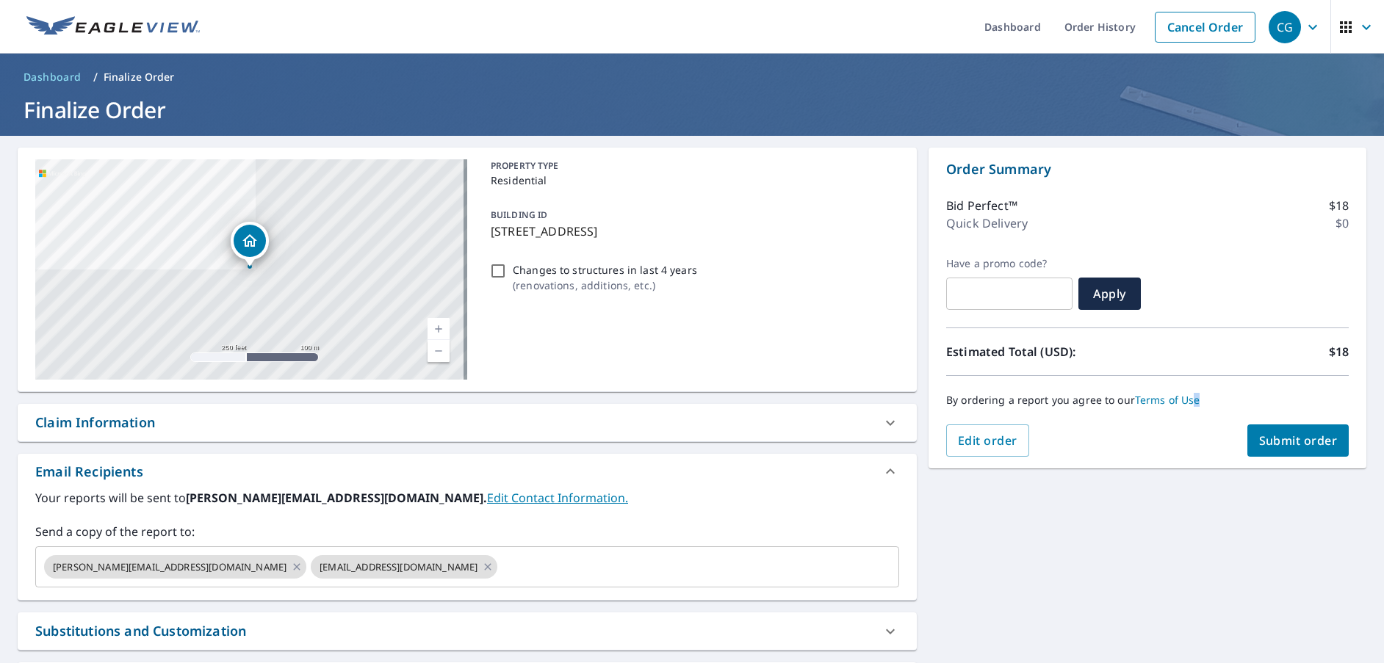
drag, startPoint x: 1186, startPoint y: 386, endPoint x: 1217, endPoint y: 399, distance: 33.3
click at [1208, 397] on div "By ordering a report you agree to our Terms of Use" at bounding box center [1147, 400] width 403 height 48
click at [1276, 437] on span "Submit order" at bounding box center [1298, 441] width 79 height 16
checkbox input "true"
